Goal: Browse casually: Explore the website without a specific task or goal

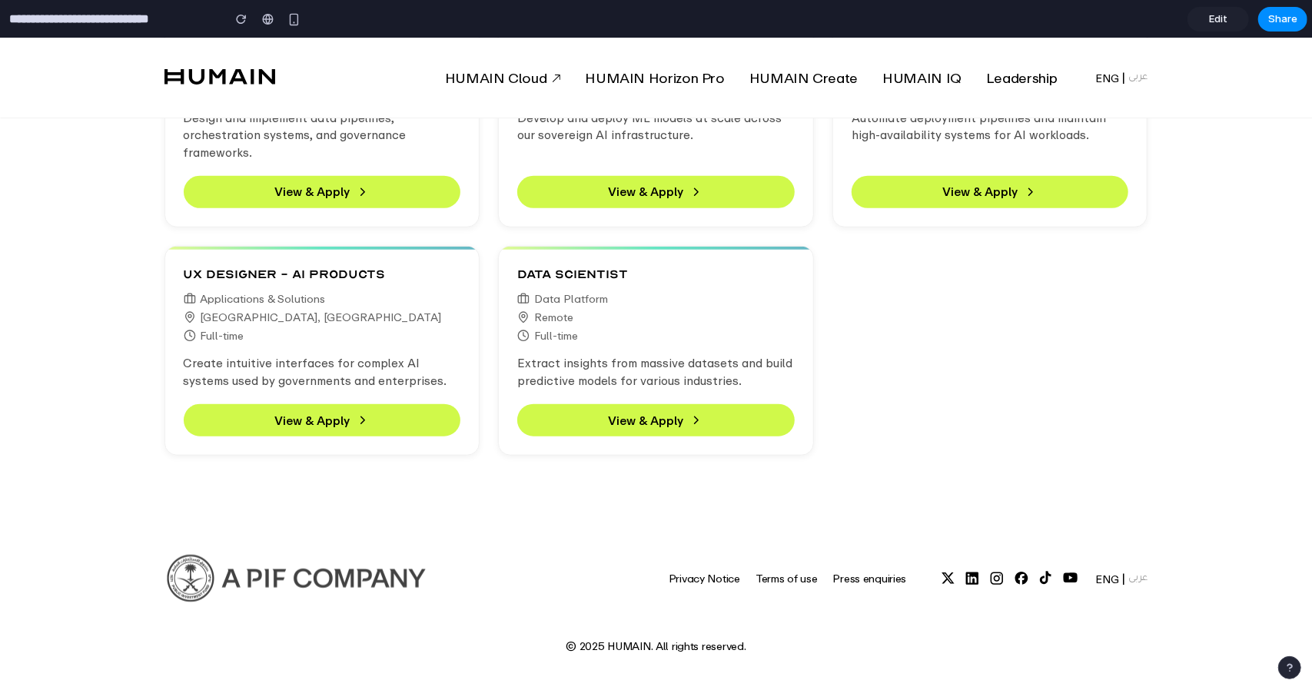
scroll to position [494, 0]
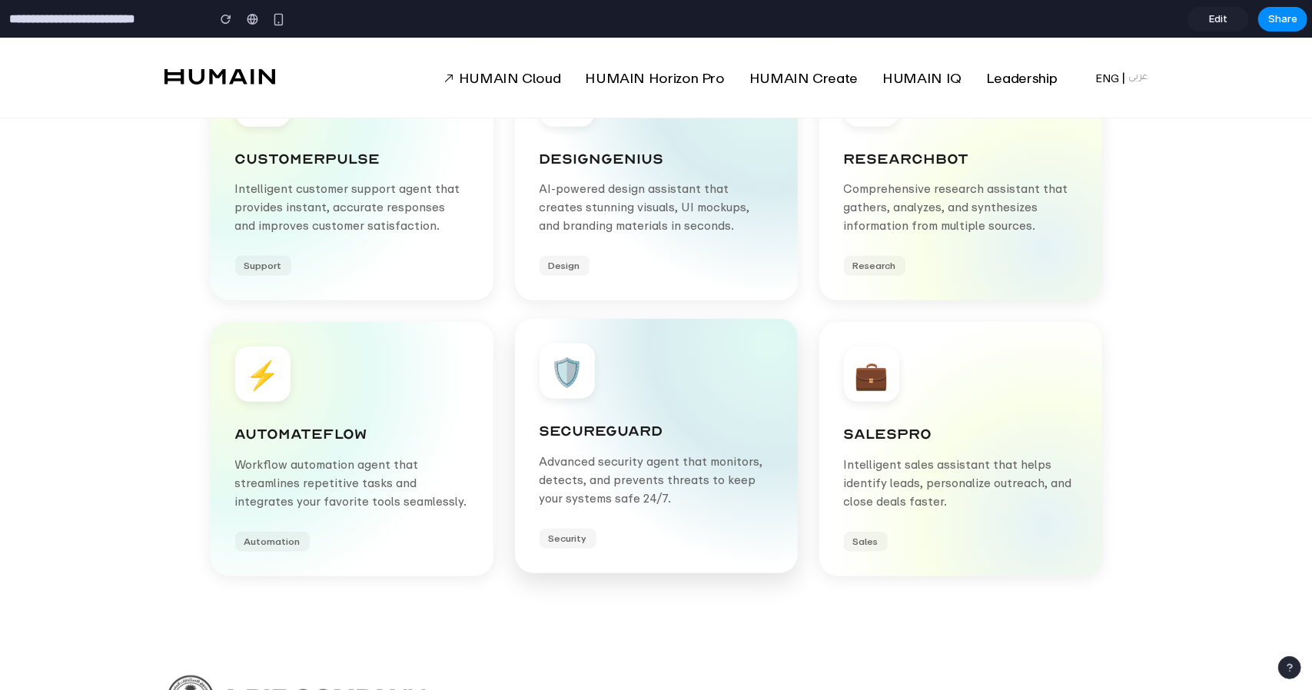
scroll to position [461, 0]
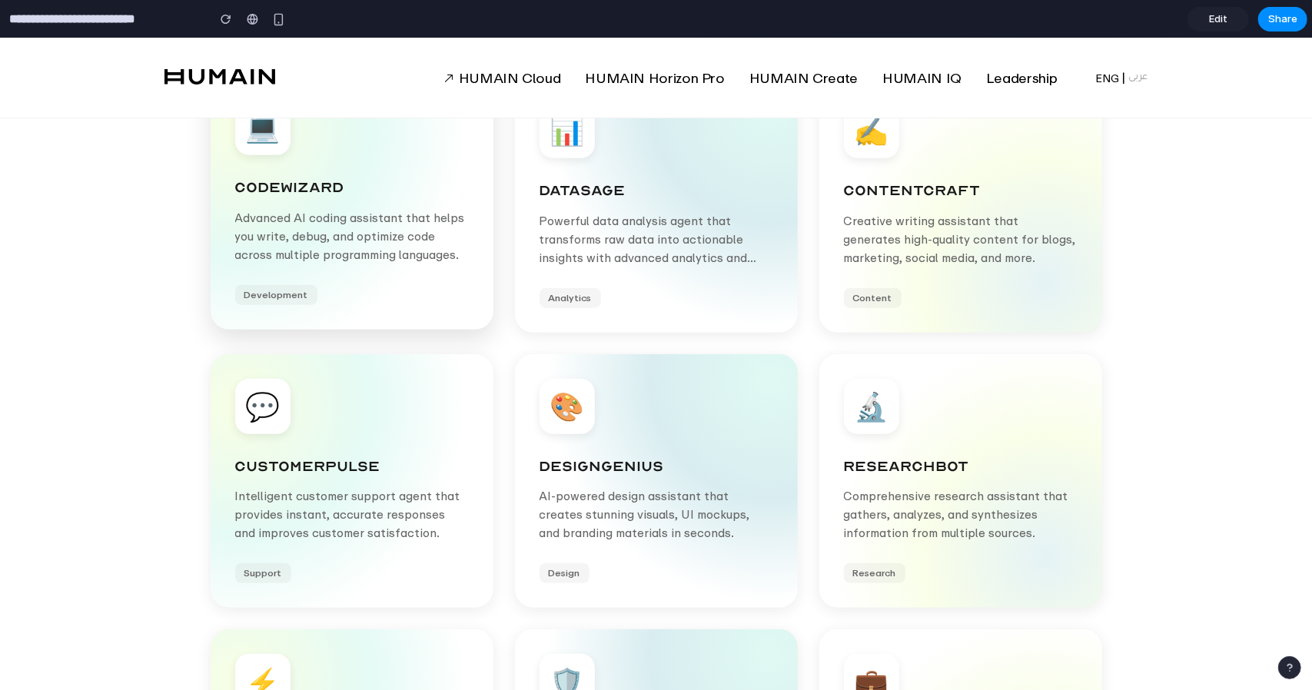
click at [418, 220] on p "Advanced AI coding assistant that helps you write, debug, and optimize code acr…" at bounding box center [352, 235] width 234 height 55
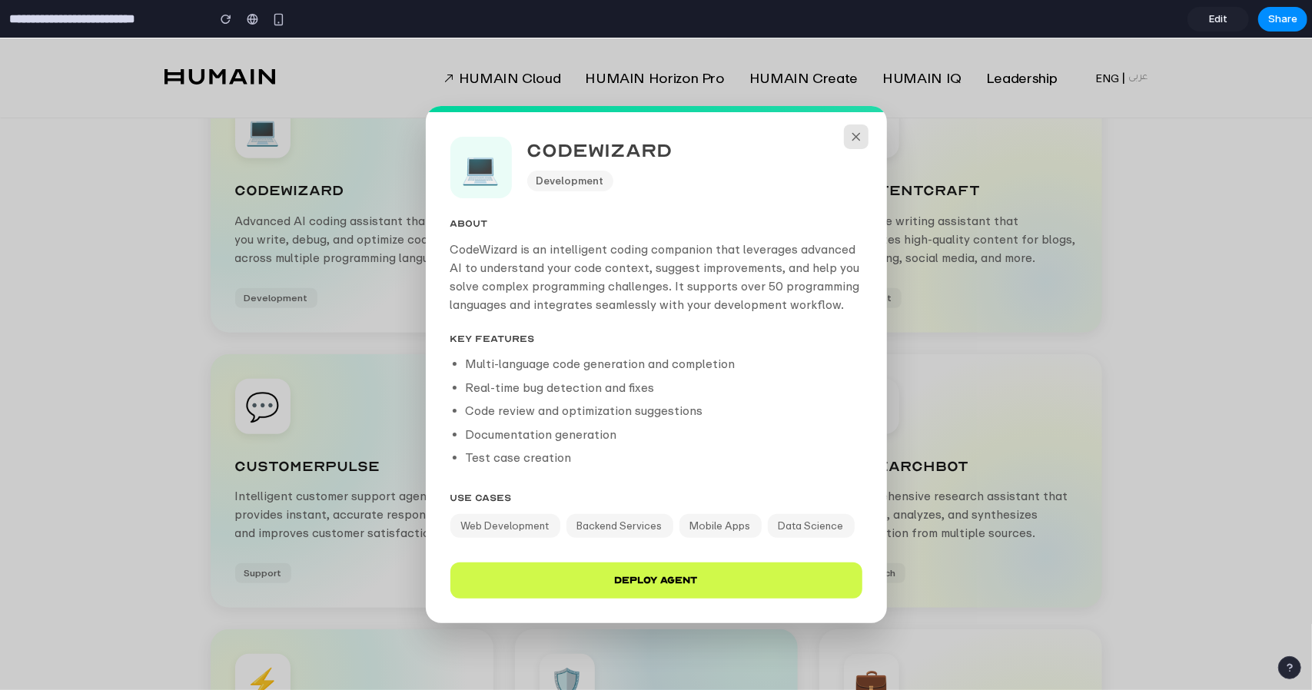
click at [853, 135] on icon at bounding box center [856, 136] width 14 height 14
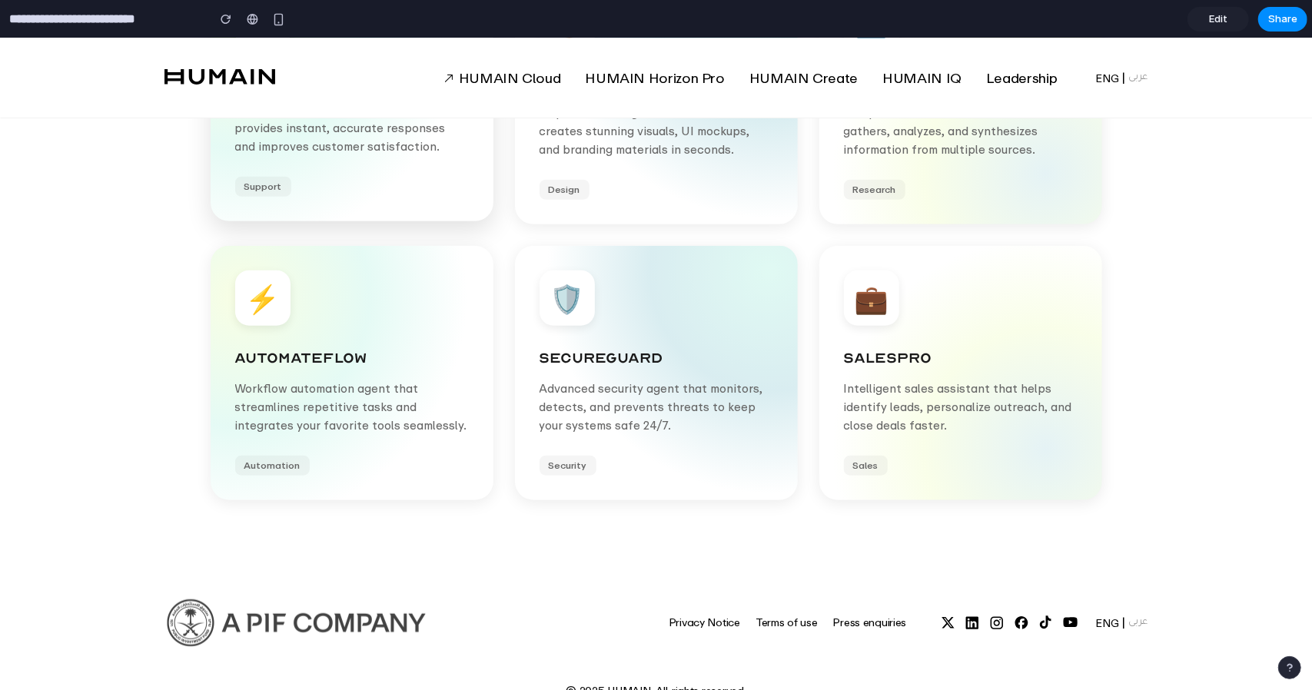
scroll to position [845, 0]
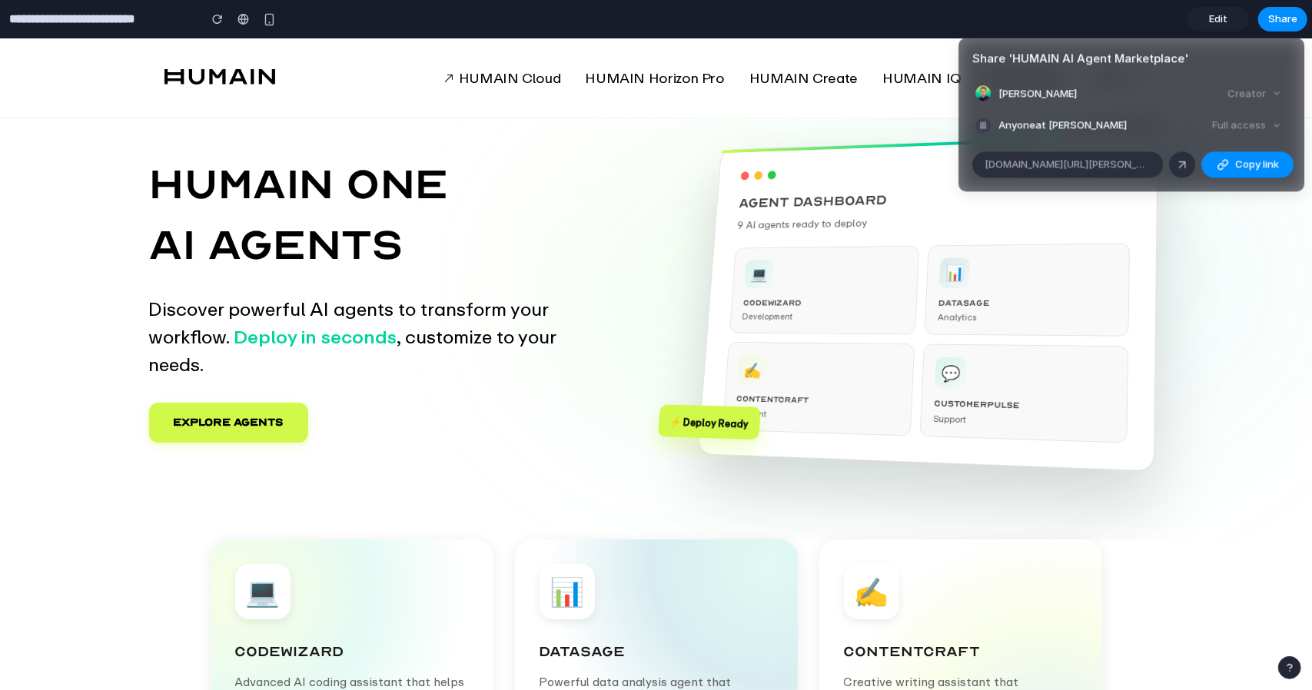
click at [1200, 291] on div "Share ' HUMAIN AI Agent Marketplace ' Maximilian Schneider Creator Anyone at Ma…" at bounding box center [656, 345] width 1312 height 690
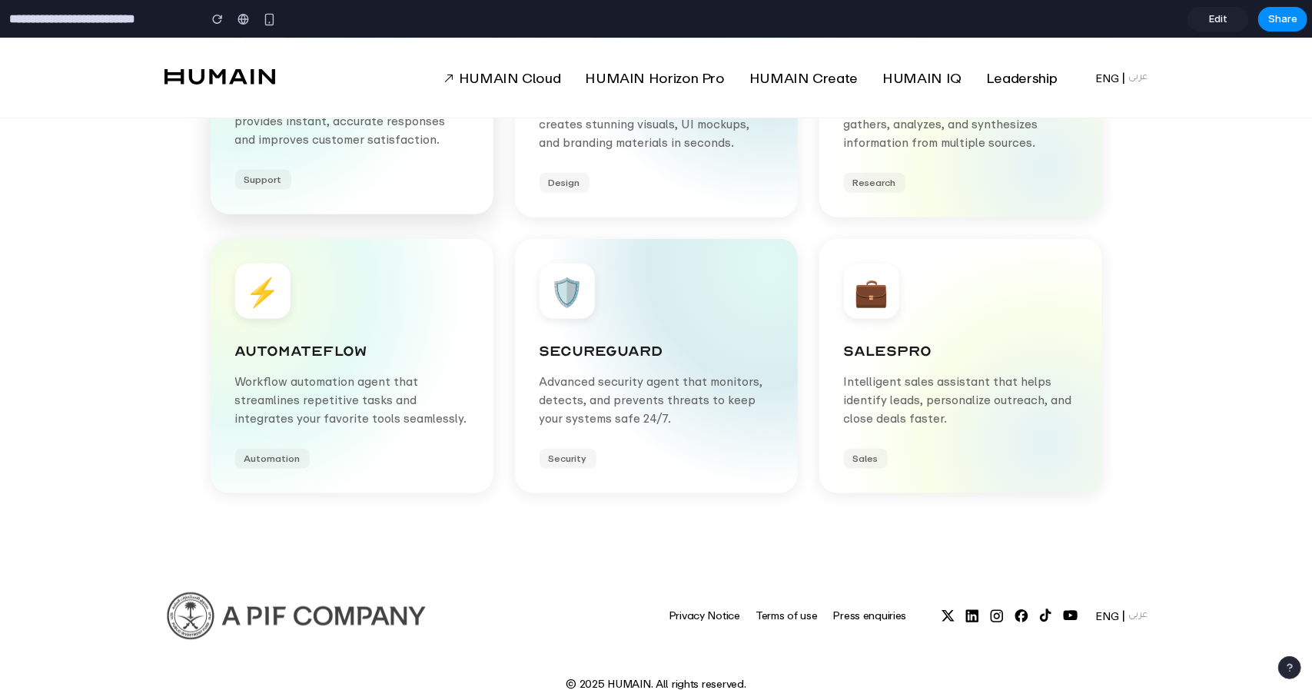
scroll to position [579, 0]
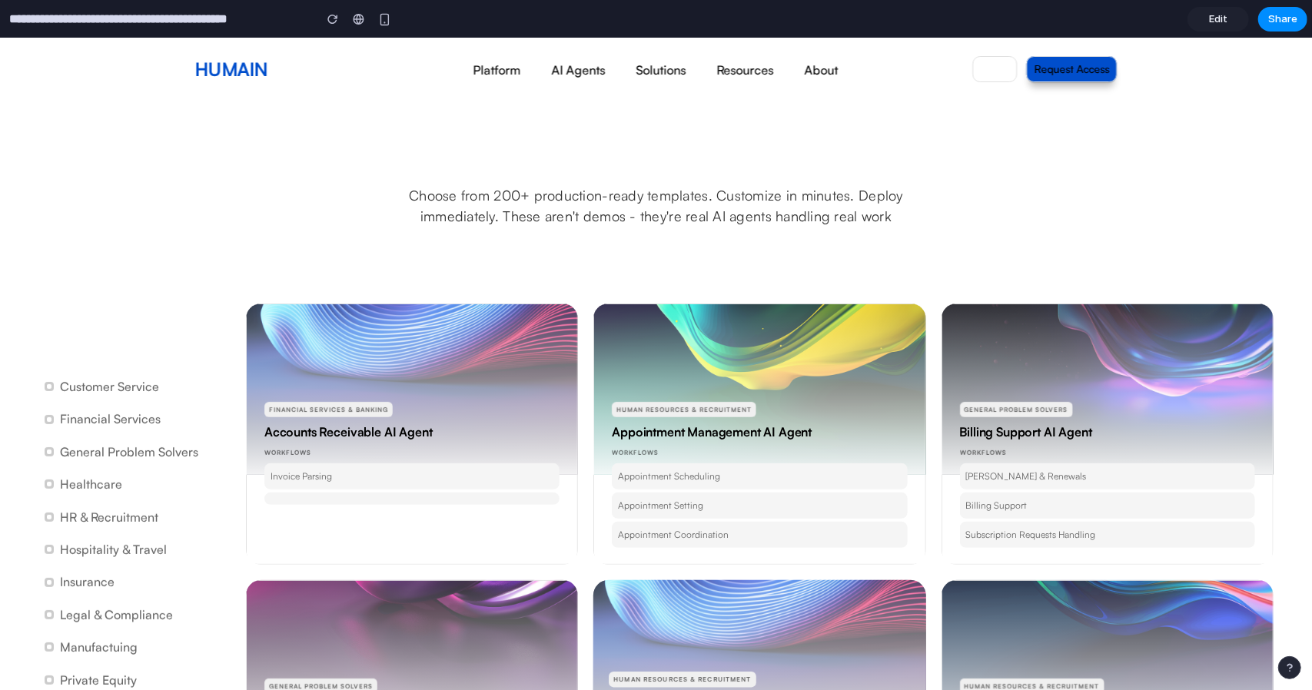
scroll to position [461, 0]
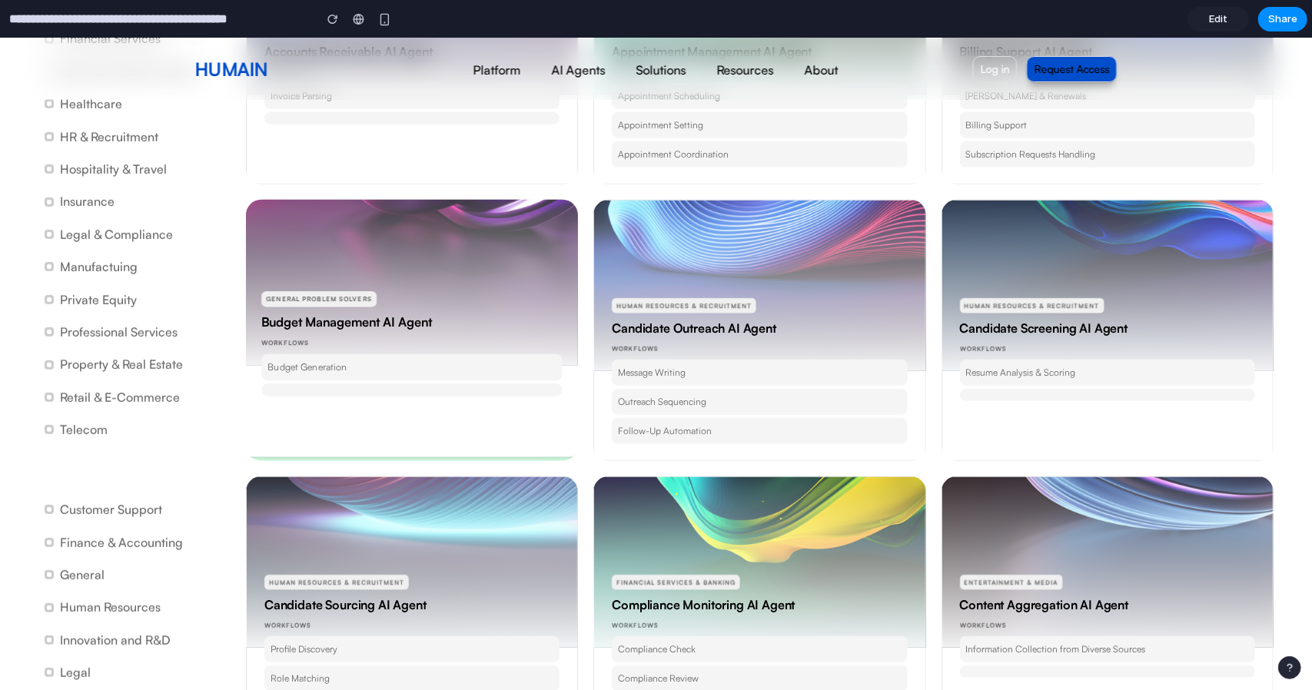
click at [321, 315] on h5 "Budget Management AI Agent" at bounding box center [411, 322] width 301 height 18
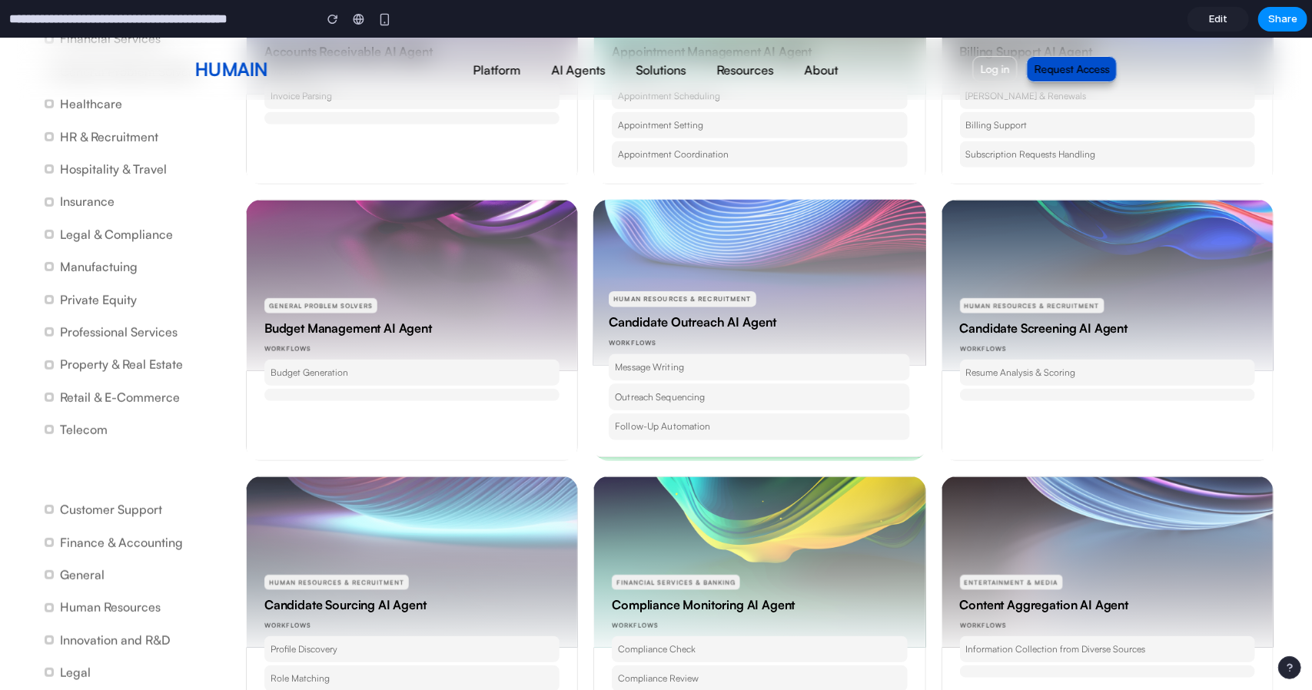
click at [765, 274] on div at bounding box center [759, 258] width 339 height 216
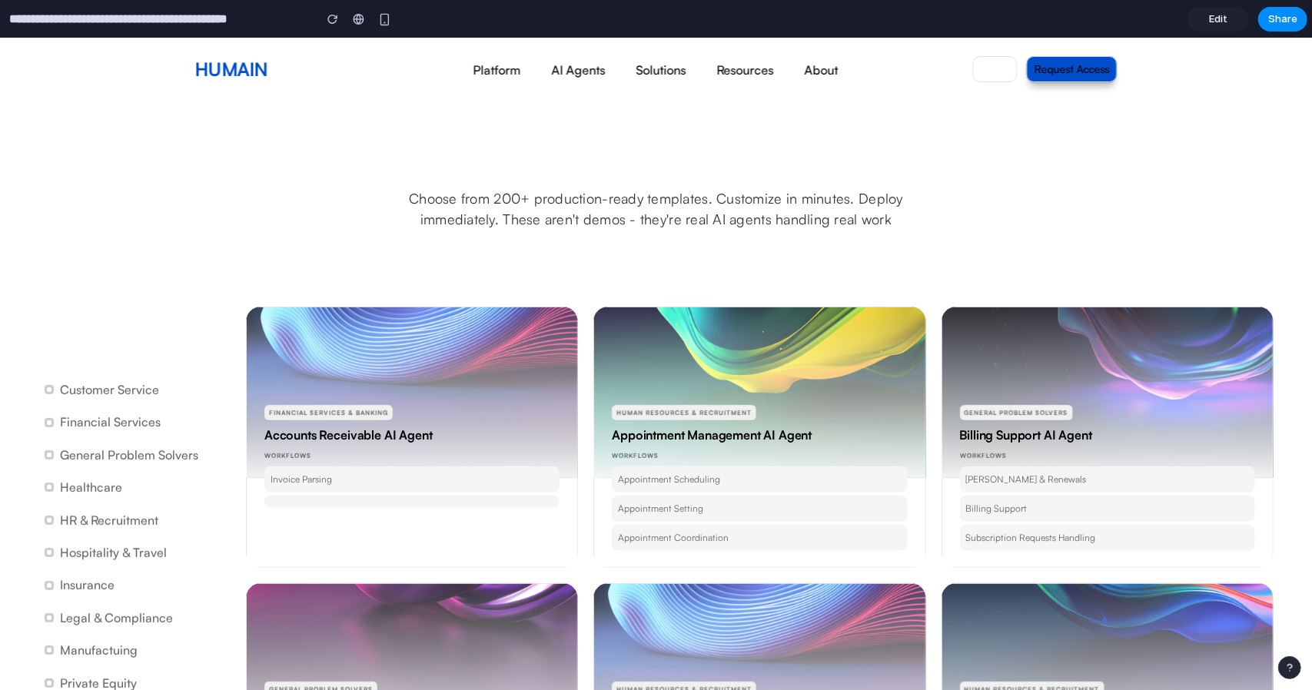
scroll to position [77, 0]
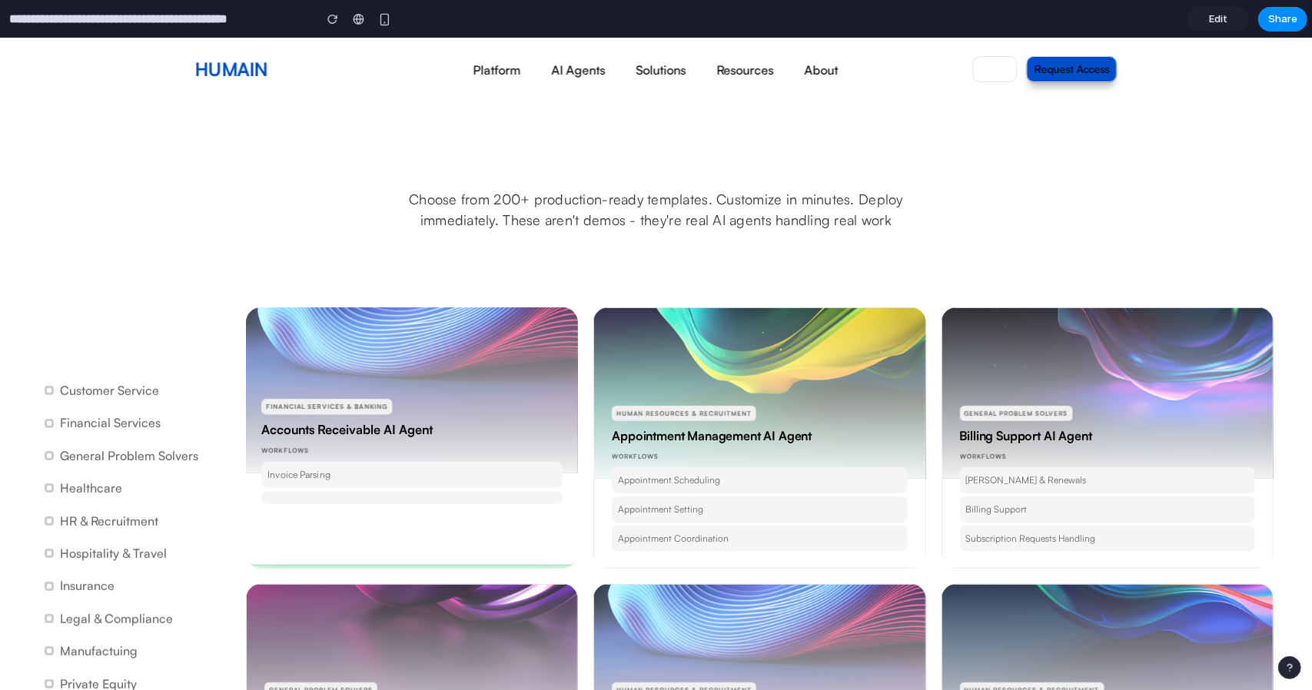
click at [398, 350] on div at bounding box center [412, 365] width 339 height 216
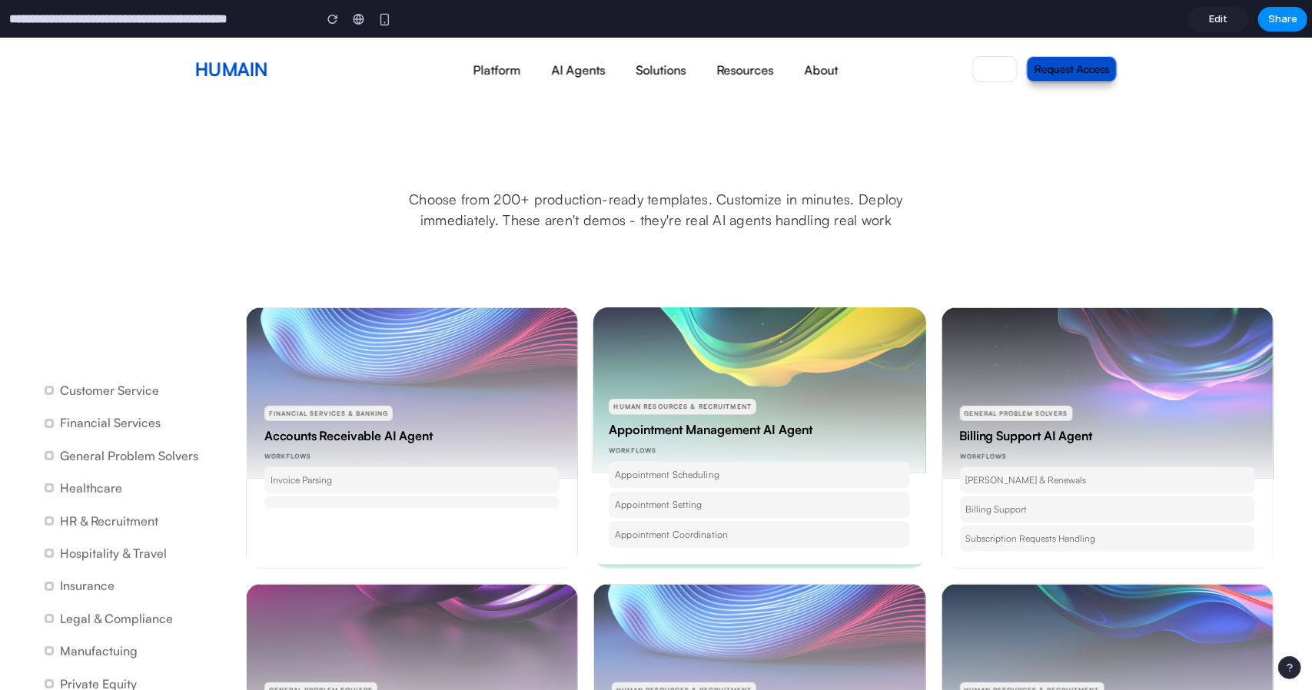
click at [767, 377] on div at bounding box center [759, 365] width 339 height 216
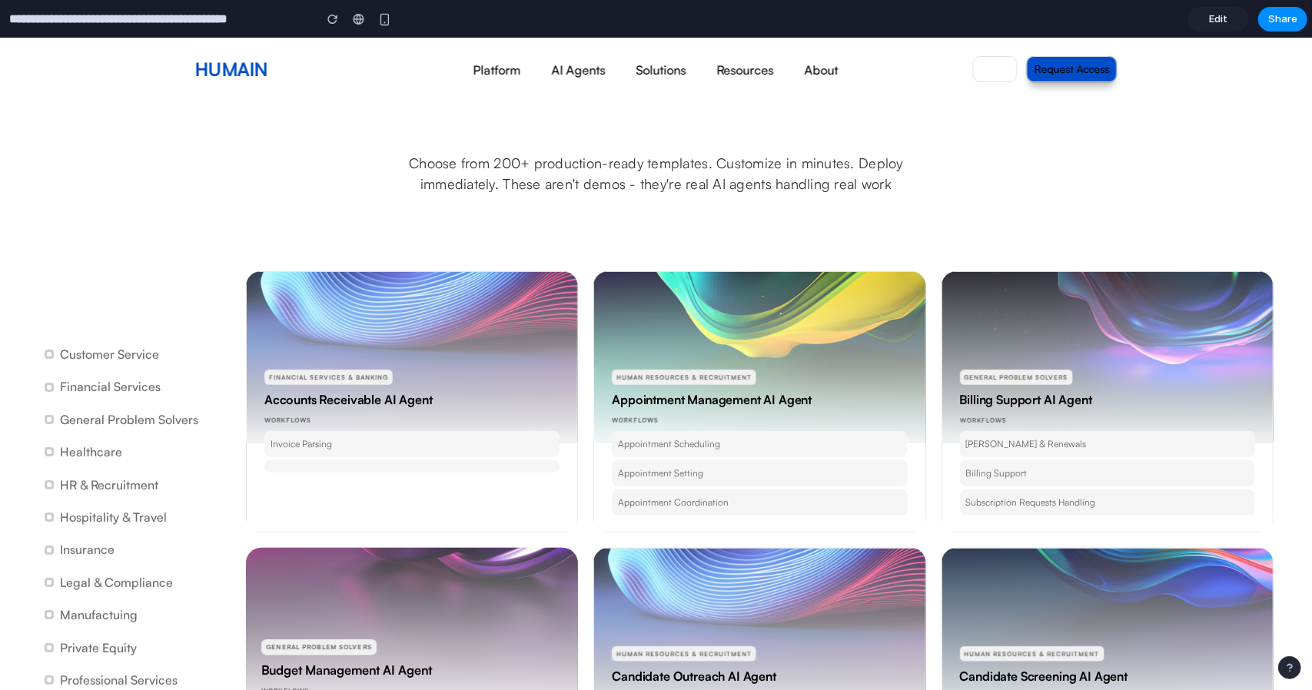
scroll to position [0, 0]
